Goal: Task Accomplishment & Management: Complete application form

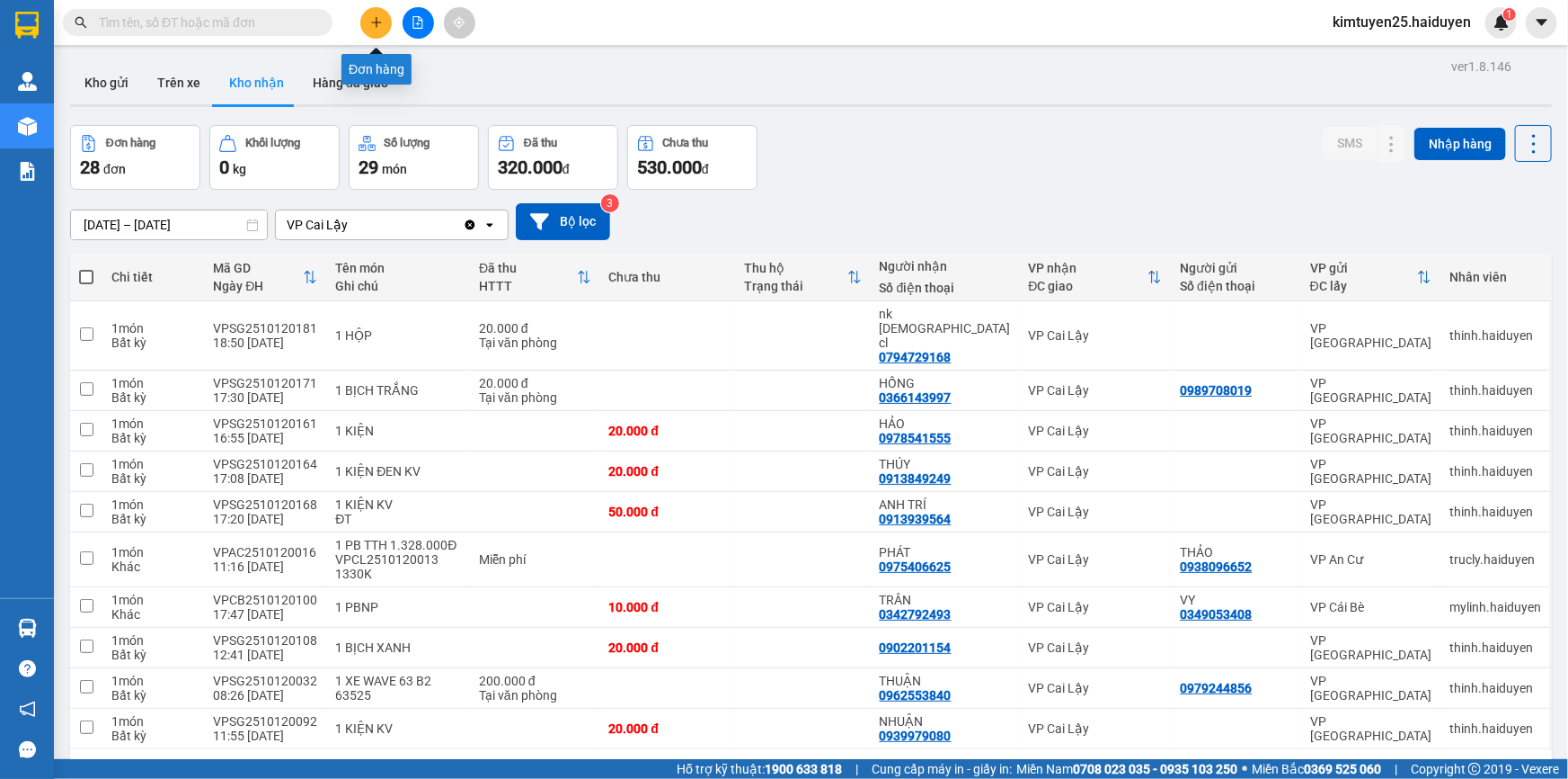
click at [379, 26] on icon "plus" at bounding box center [376, 22] width 12 height 12
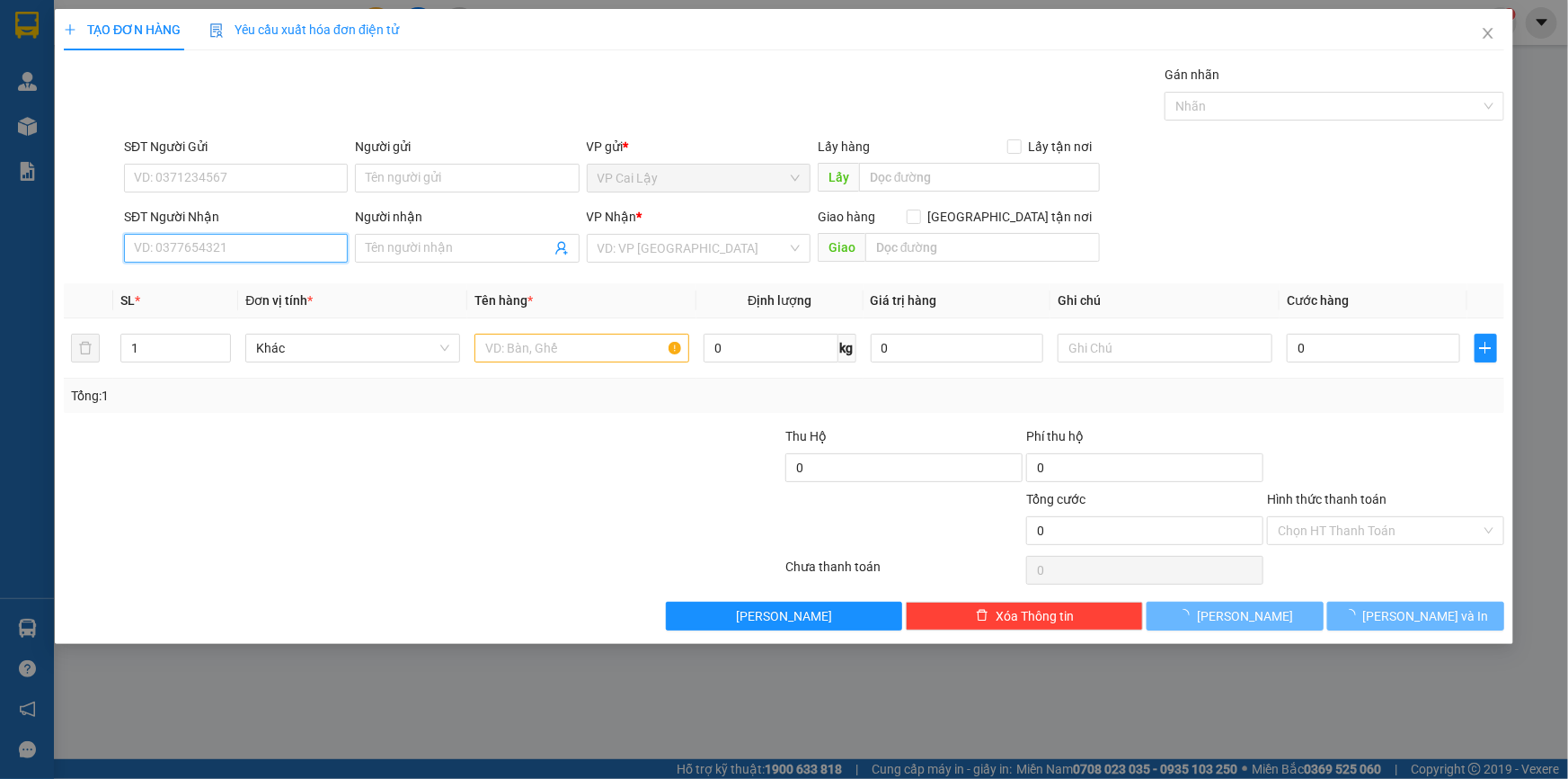
click at [251, 248] on input "SĐT Người Nhận" at bounding box center [235, 248] width 223 height 29
click at [208, 251] on input "0363891272" at bounding box center [235, 248] width 223 height 29
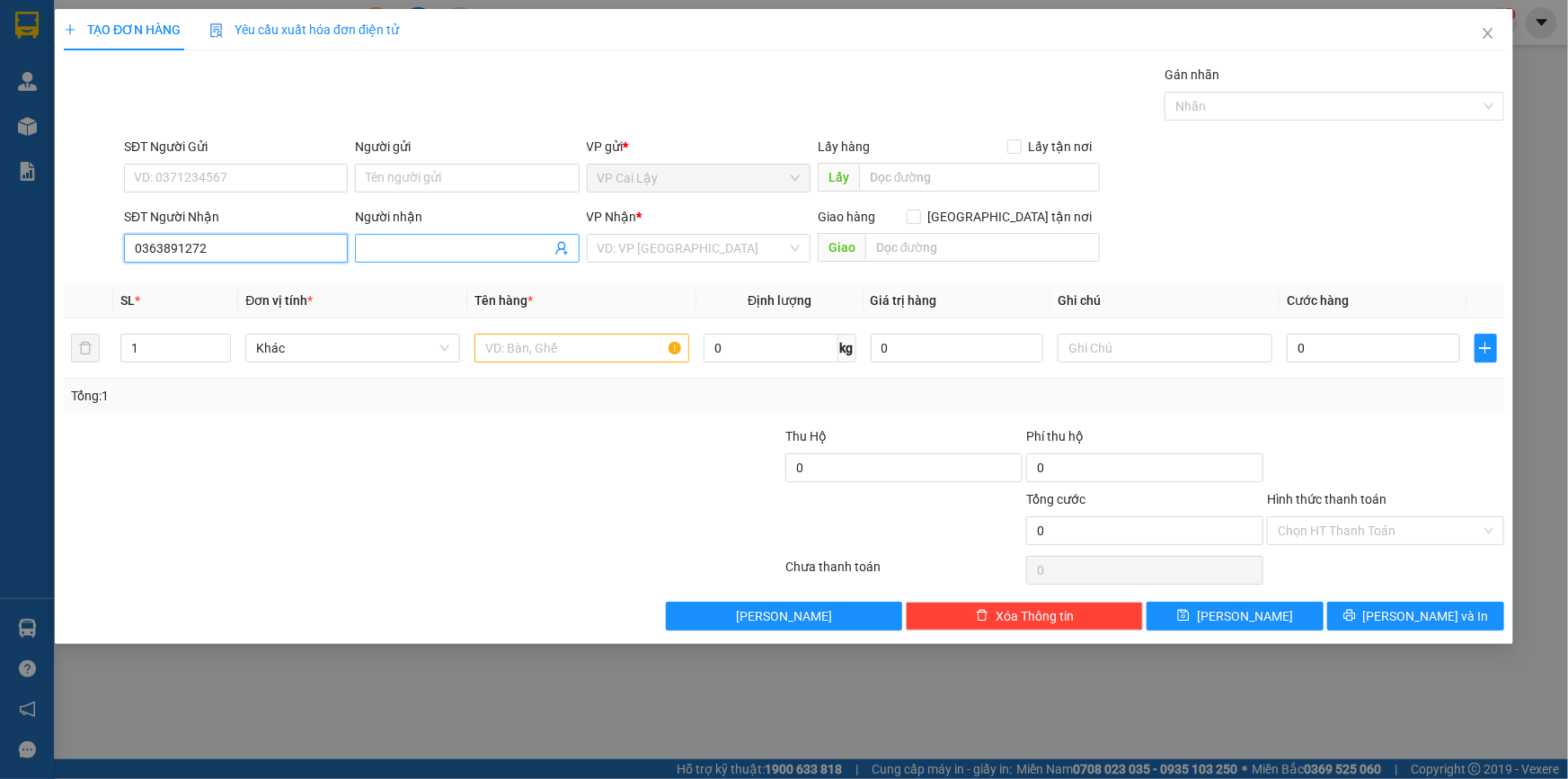
type input "0363891272"
click at [410, 255] on input "Người nhận" at bounding box center [457, 248] width 184 height 20
click at [628, 244] on input "search" at bounding box center [692, 248] width 190 height 27
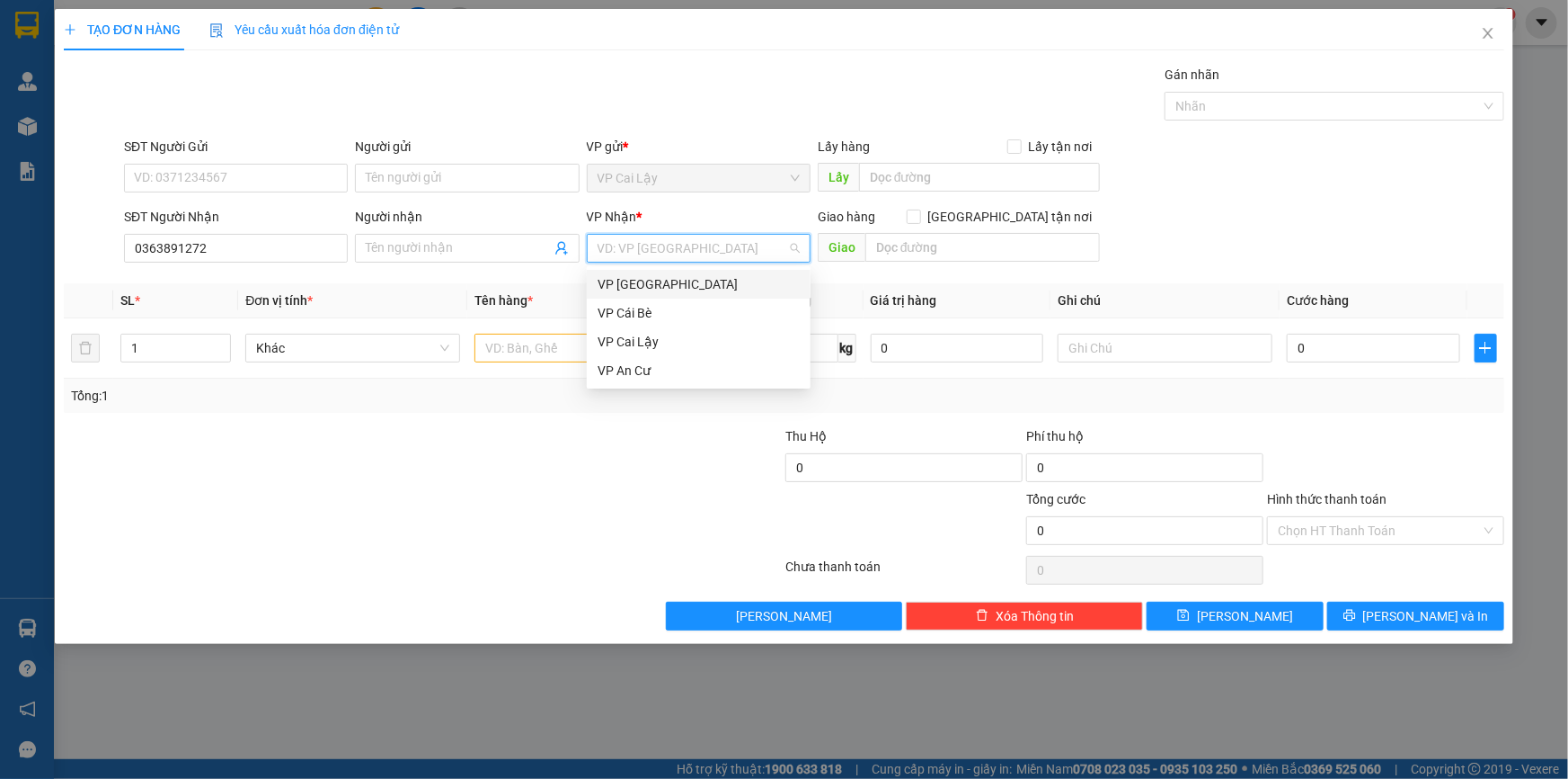
click at [632, 281] on div "VP [GEOGRAPHIC_DATA]" at bounding box center [698, 284] width 202 height 20
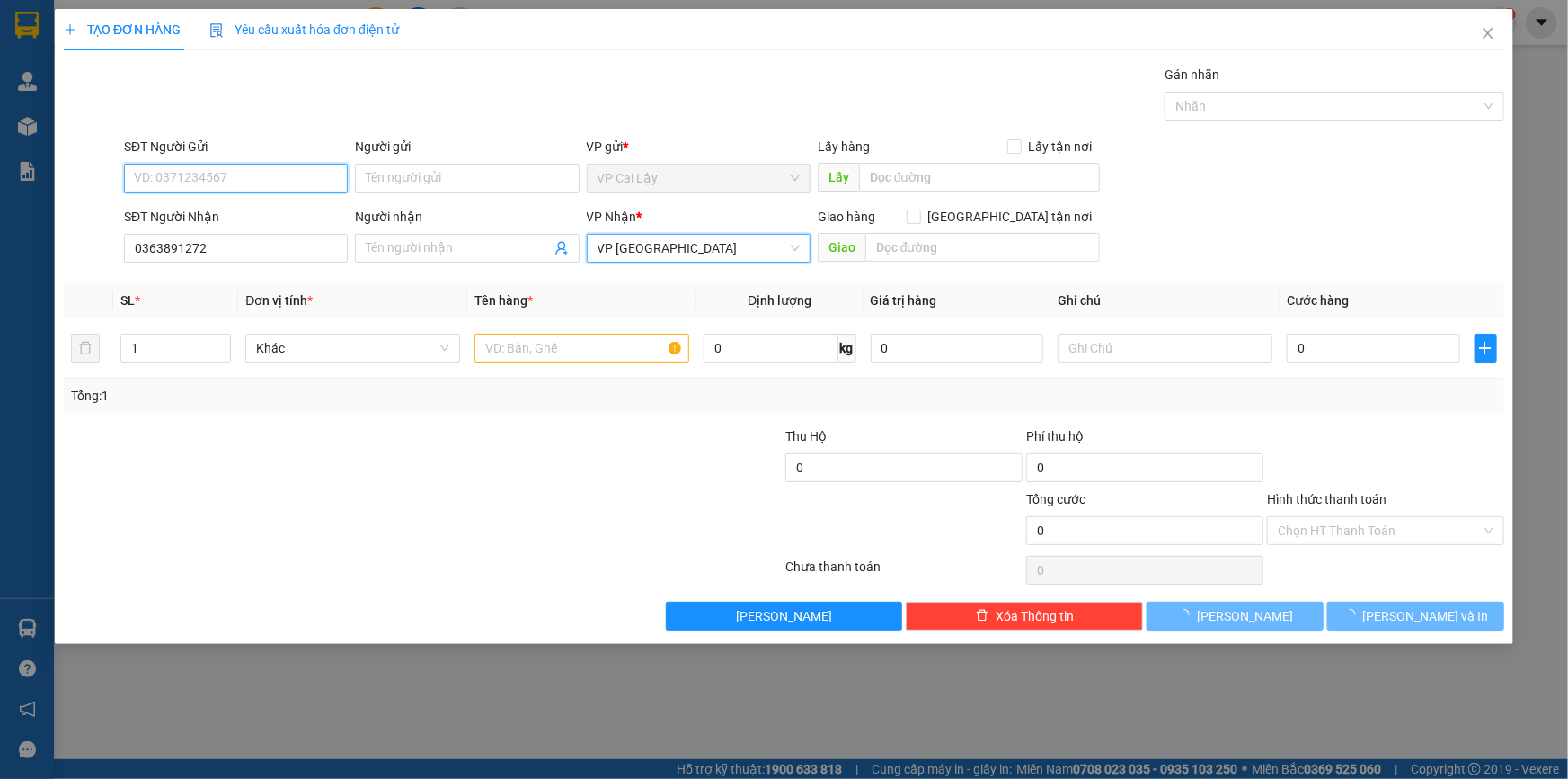
click at [222, 177] on input "SĐT Người Gửi" at bounding box center [235, 178] width 223 height 29
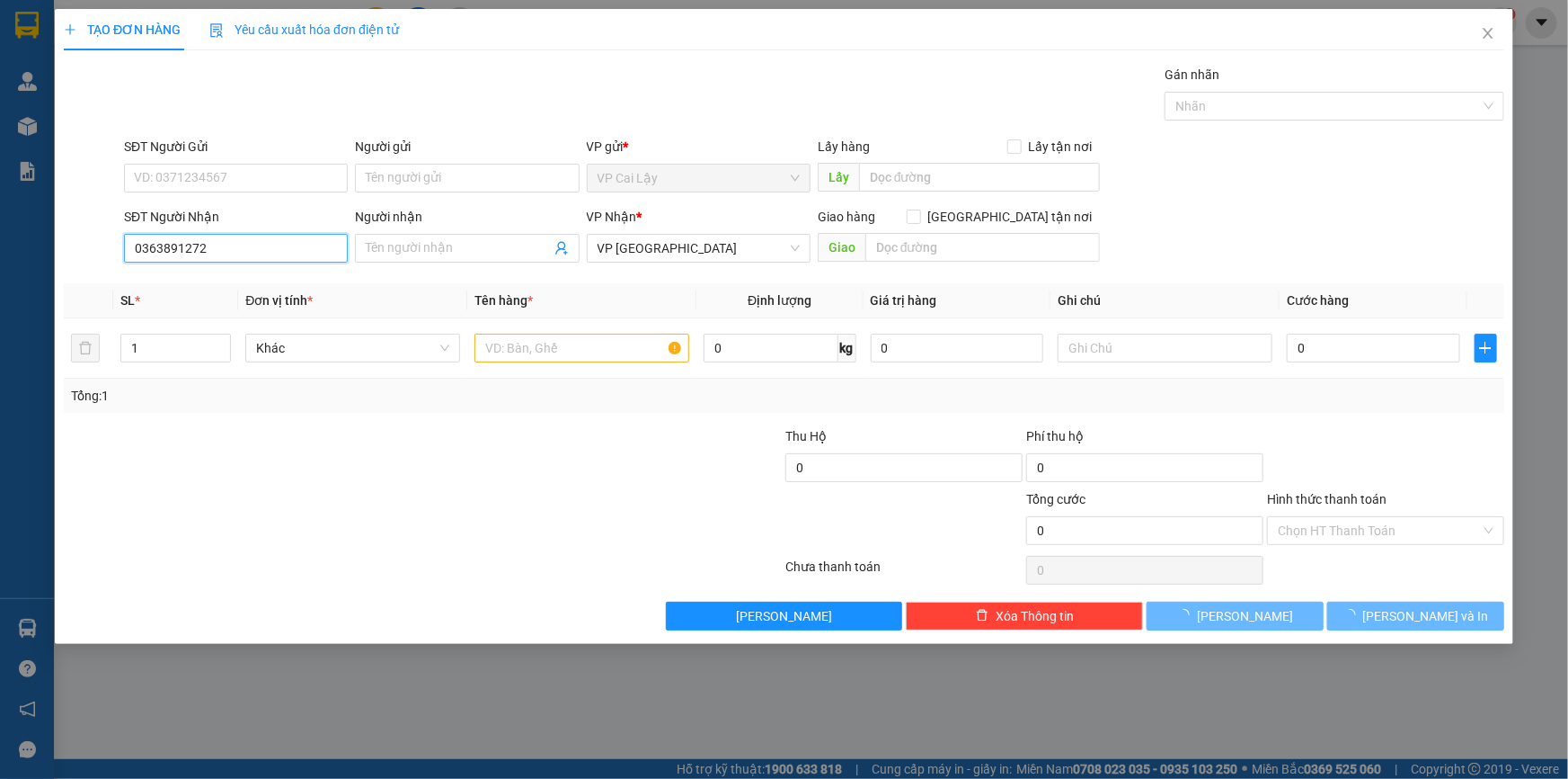
drag, startPoint x: 229, startPoint y: 246, endPoint x: 0, endPoint y: 179, distance: 238.6
click at [0, 179] on div "TẠO ĐƠN HÀNG Yêu cầu xuất hóa đơn điện tử Transit Pickup Surcharge Ids Transit …" at bounding box center [784, 390] width 1568 height 779
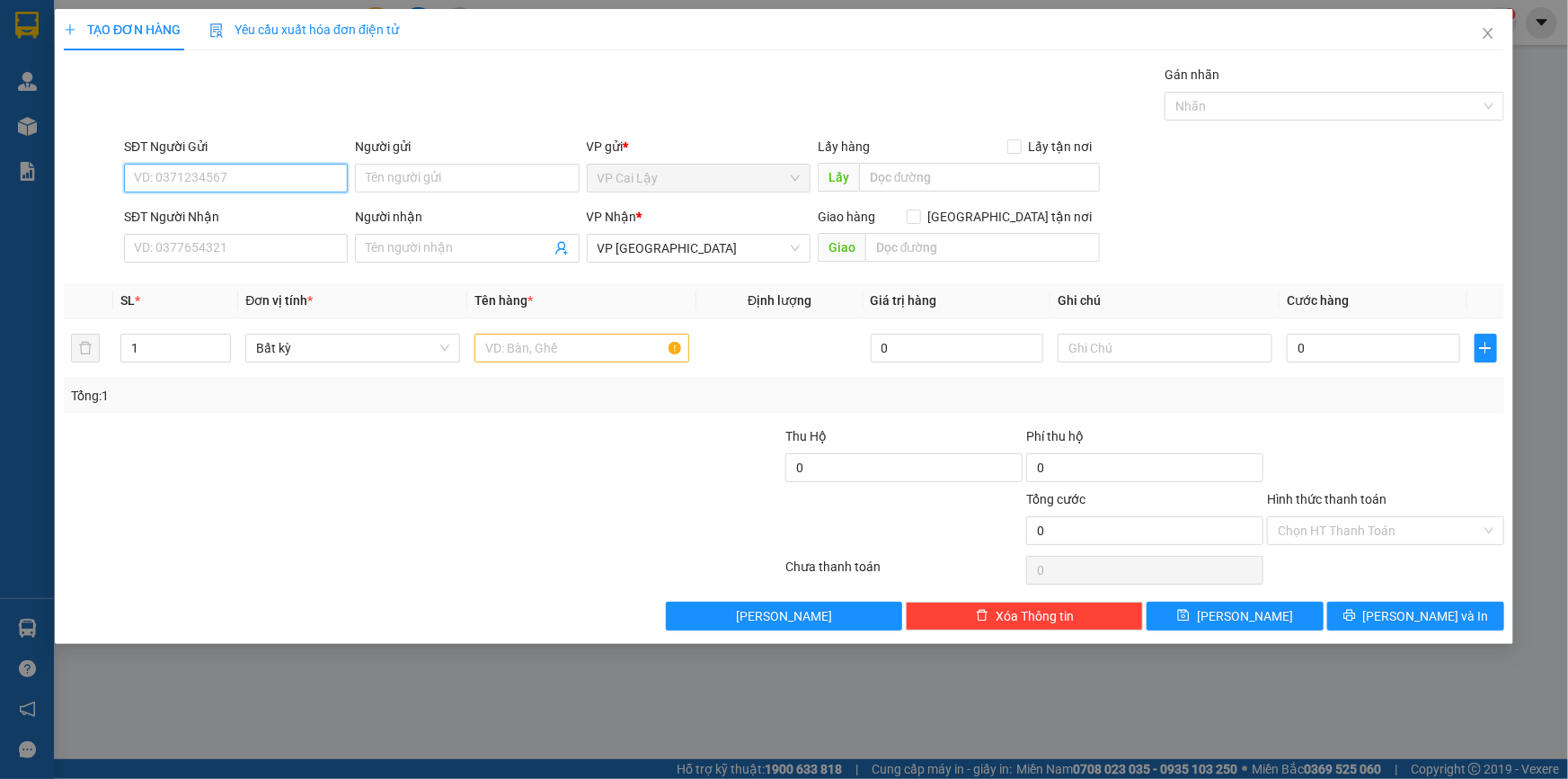
click at [162, 166] on input "SĐT Người Gửi" at bounding box center [235, 178] width 223 height 29
paste input "0363891272"
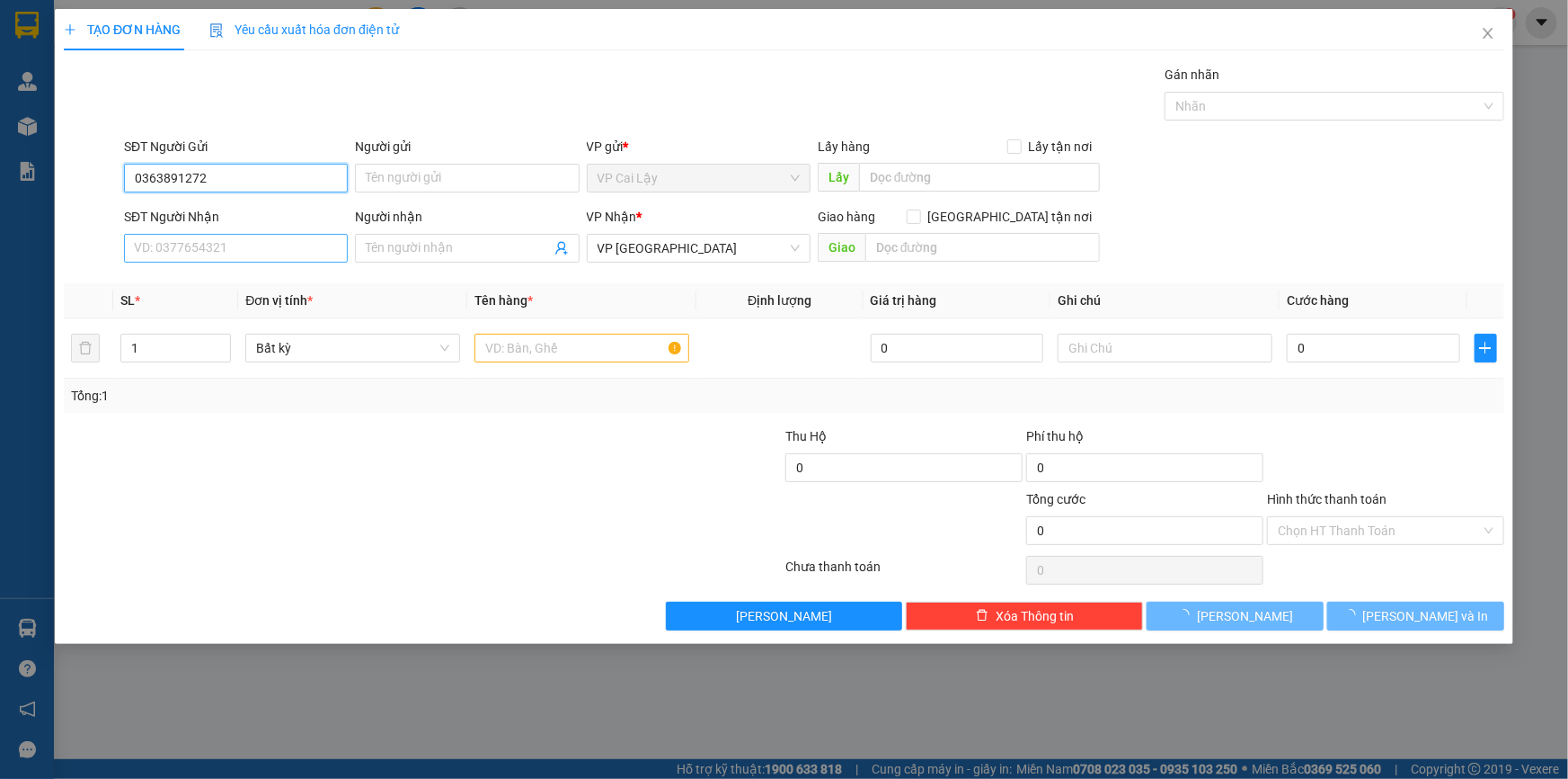
type input "0363891272"
click at [240, 246] on input "SĐT Người Nhận" at bounding box center [235, 248] width 223 height 29
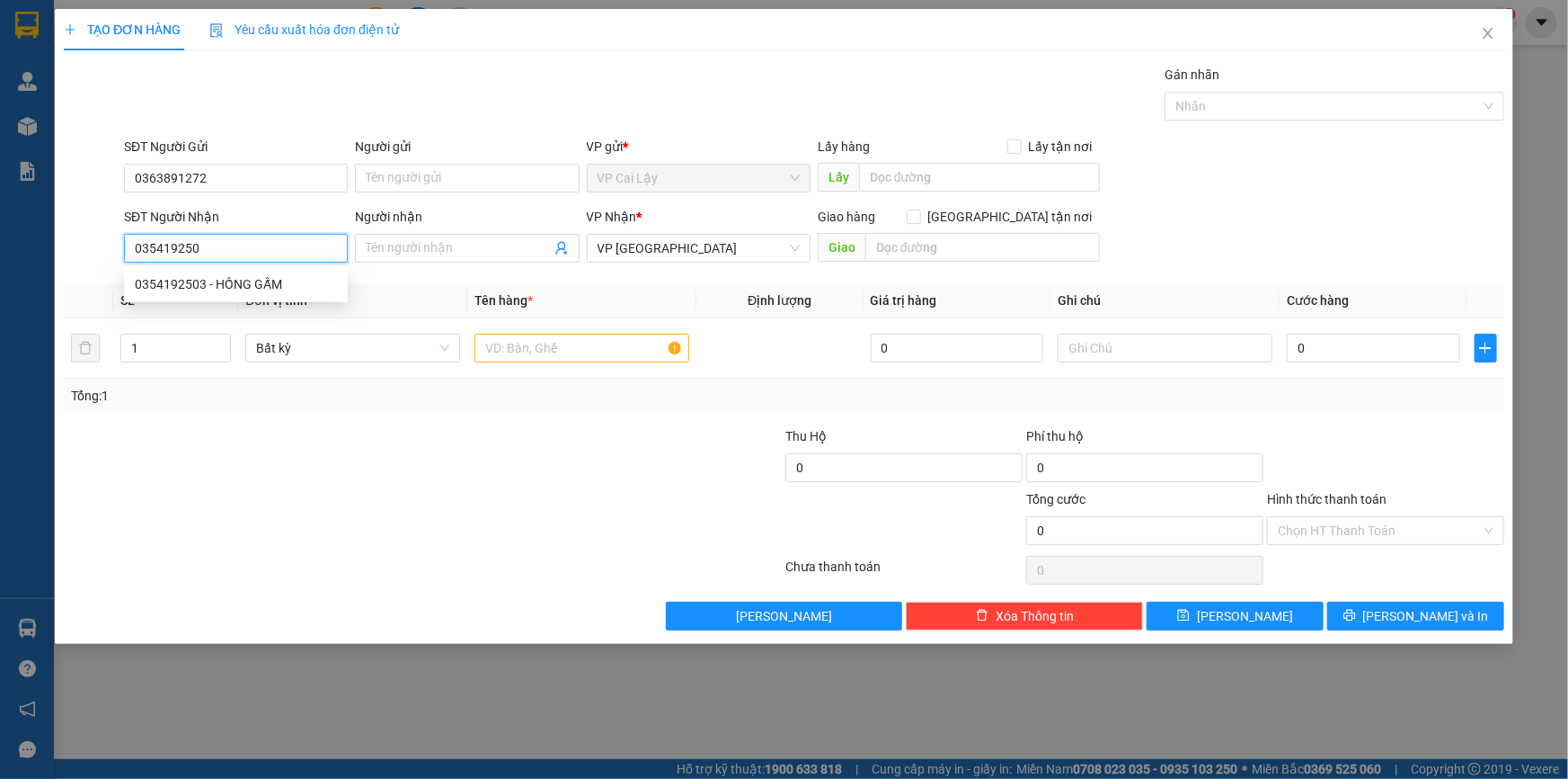
type input "0354192503"
click at [217, 278] on div "0354192503 - HỒNG GẤM" at bounding box center [236, 284] width 202 height 20
type input "HỒNG GẤM"
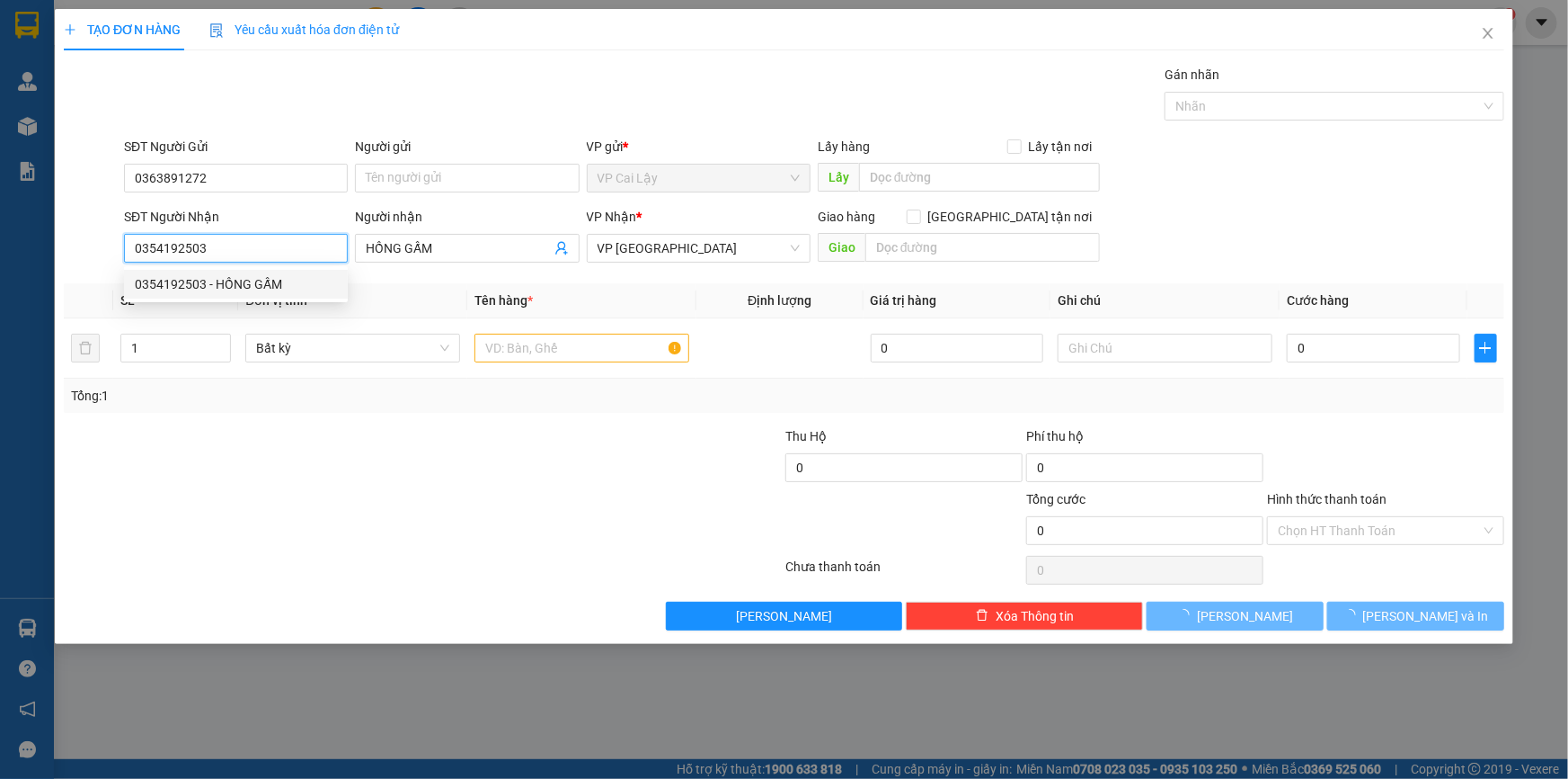
type input "0354192503"
click at [324, 548] on div at bounding box center [303, 521] width 481 height 63
type input "20.000"
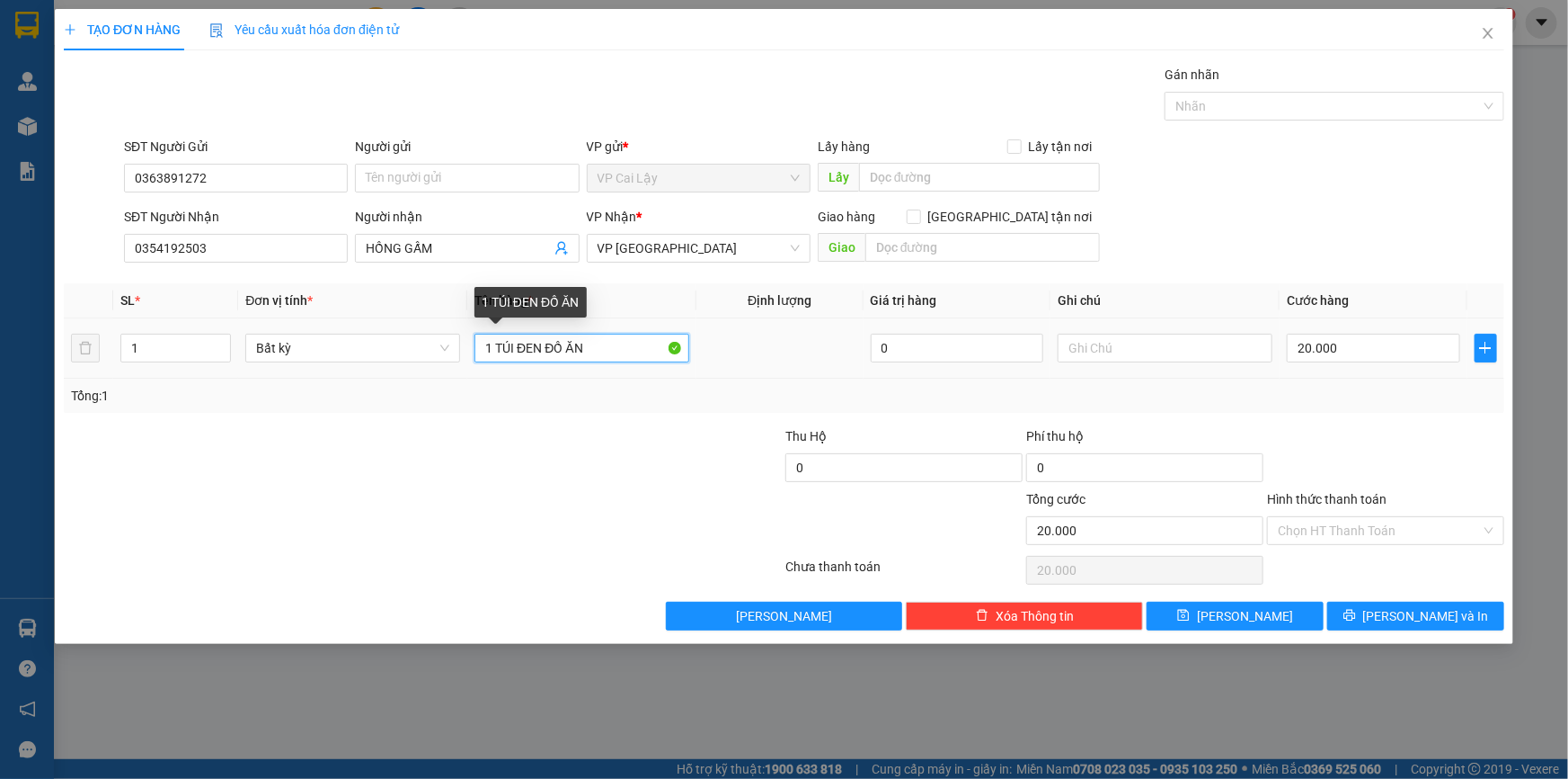
drag, startPoint x: 599, startPoint y: 342, endPoint x: 522, endPoint y: 333, distance: 77.5
click at [522, 334] on input "1 TÚI ĐEN ĐỒ ĂN" at bounding box center [582, 348] width 215 height 29
type input "1 BỊCH VÀNG"
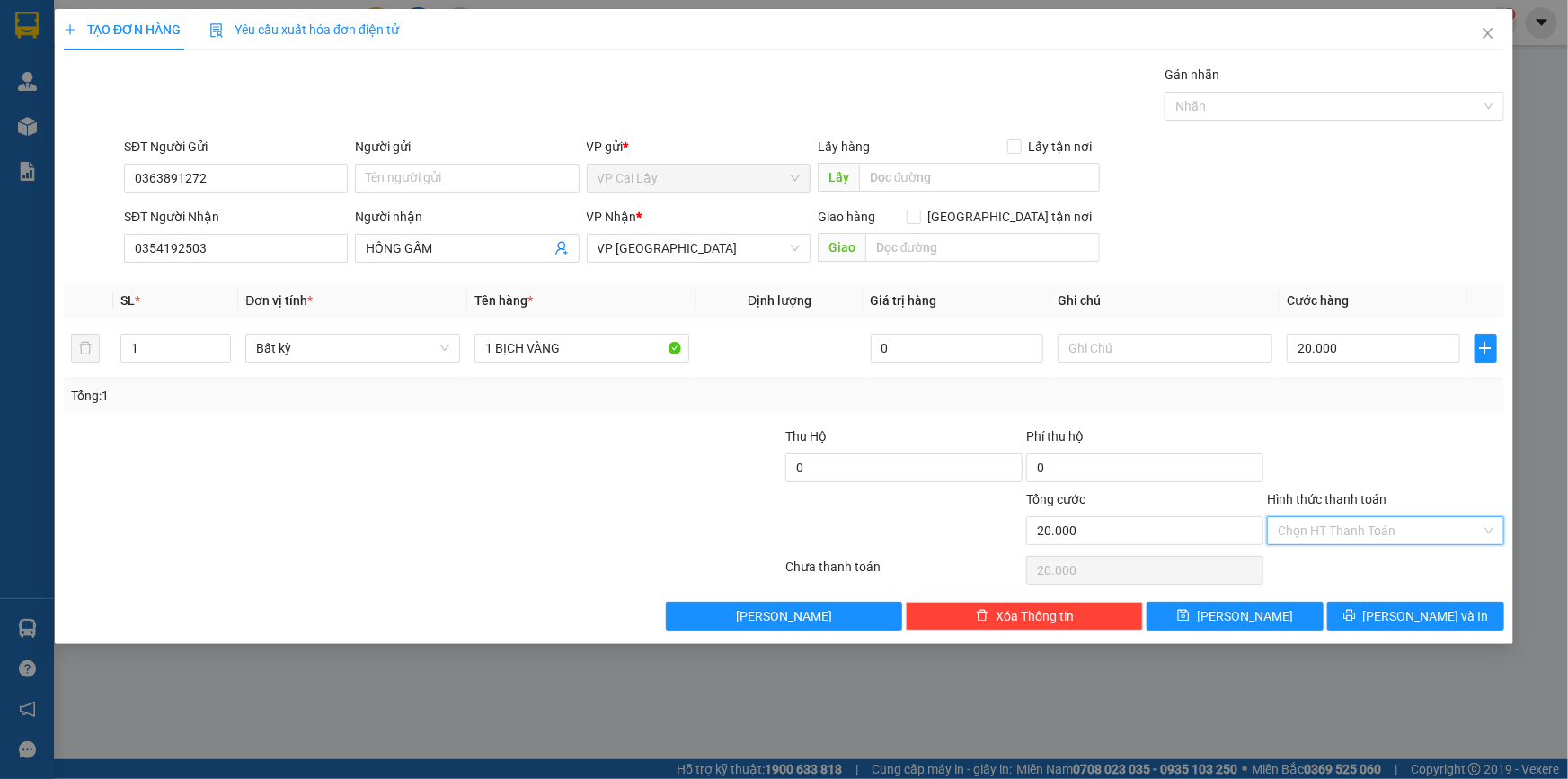
click at [1322, 535] on input "Hình thức thanh toán" at bounding box center [1380, 531] width 203 height 27
click at [1324, 560] on div "Tại văn phòng" at bounding box center [1386, 565] width 216 height 20
type input "0"
click at [1406, 622] on span "[PERSON_NAME] và In" at bounding box center [1426, 616] width 126 height 20
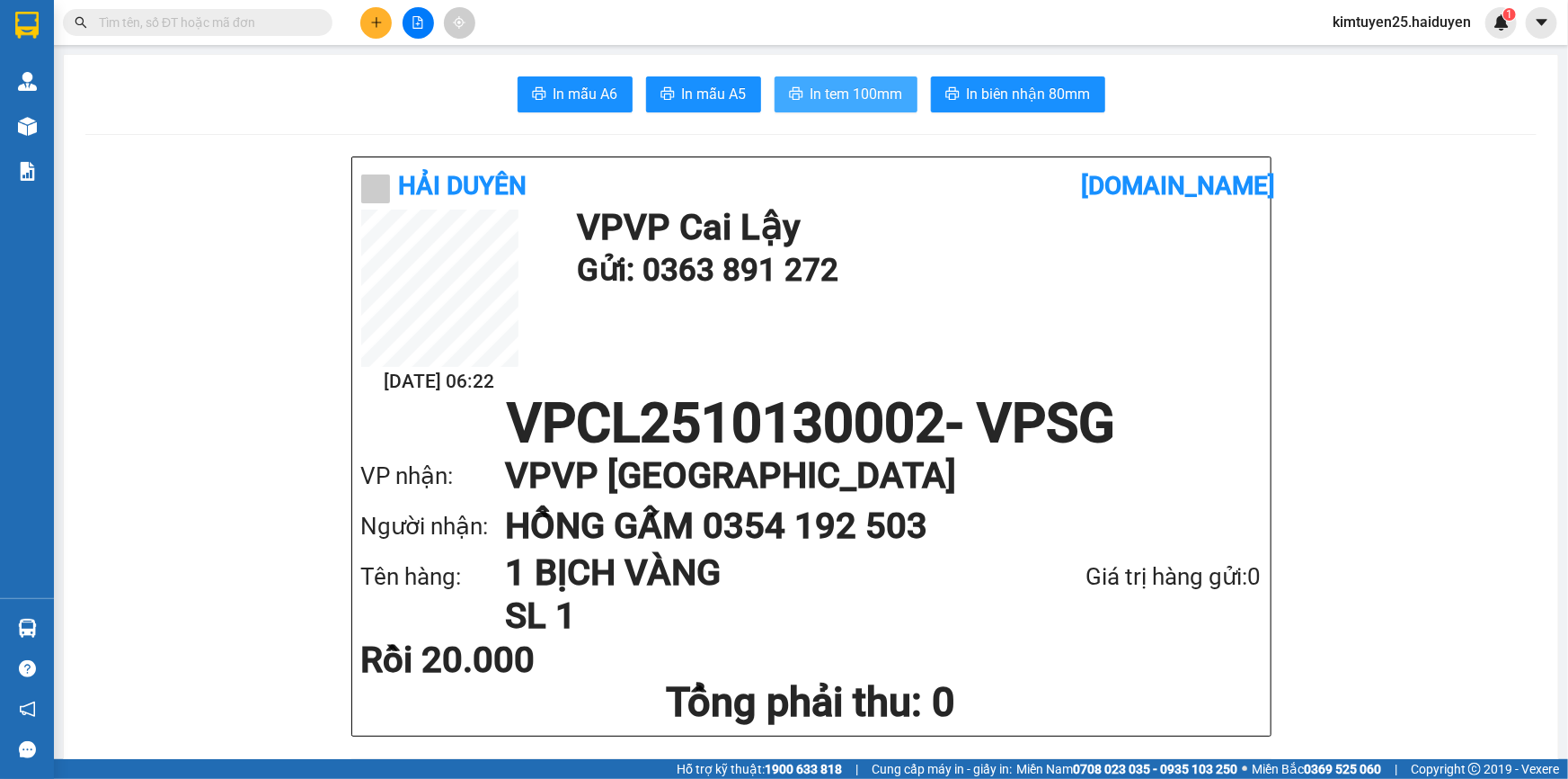
click at [797, 96] on button "In tem 100mm" at bounding box center [846, 94] width 143 height 35
